Goal: Task Accomplishment & Management: Use online tool/utility

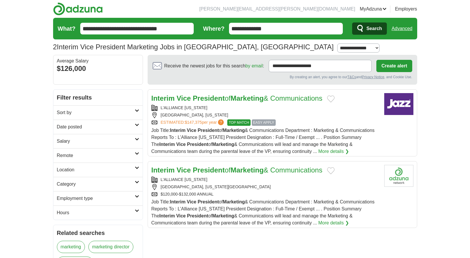
click at [0, 0] on link "Favorites" at bounding box center [0, 0] width 0 height 0
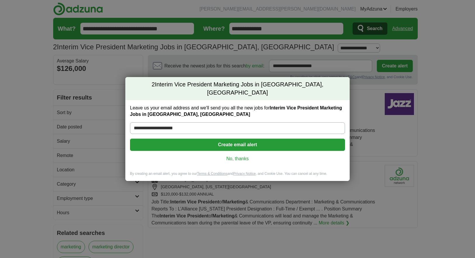
click at [241, 156] on link "No, thanks" at bounding box center [237, 159] width 205 height 6
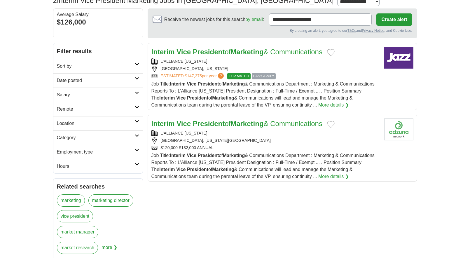
scroll to position [46, 0]
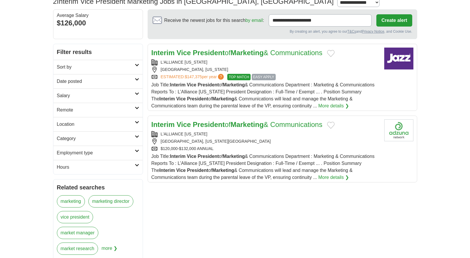
click at [301, 54] on link "Interim Vice President of Marketing & Communications" at bounding box center [236, 53] width 171 height 8
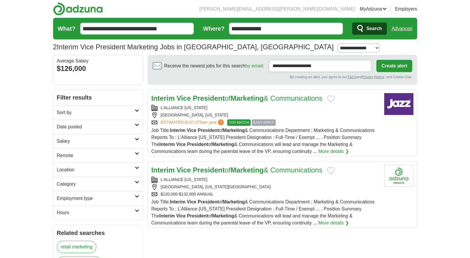
click at [275, 168] on link "Interim Vice President of Marketing & Communications" at bounding box center [236, 170] width 171 height 8
